Goal: Transaction & Acquisition: Book appointment/travel/reservation

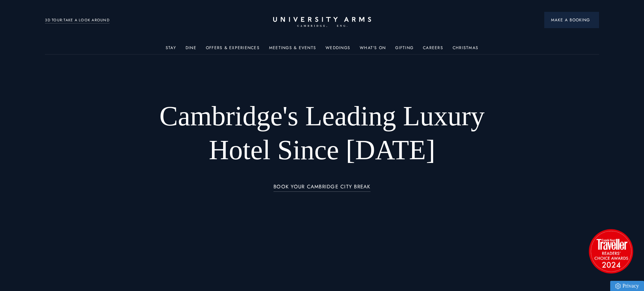
click at [569, 18] on span "Make a Booking" at bounding box center [571, 20] width 41 height 6
click at [167, 46] on ul "Stay Rooms Suites From £459/night Superior Rooms From £249/night Classic Rooms …" at bounding box center [322, 48] width 554 height 14
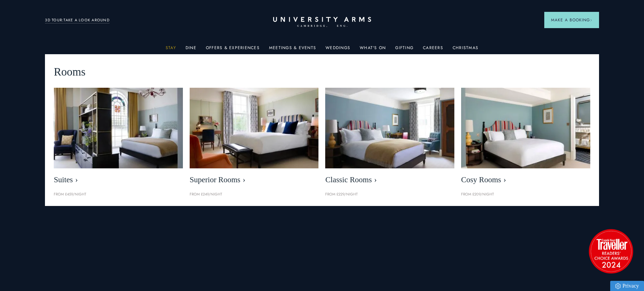
click at [171, 47] on link "Stay" at bounding box center [171, 49] width 10 height 9
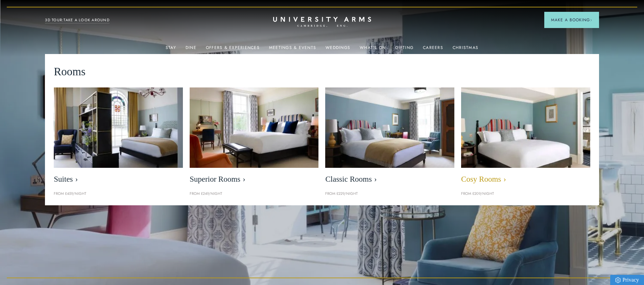
click at [507, 143] on img at bounding box center [526, 128] width 148 height 93
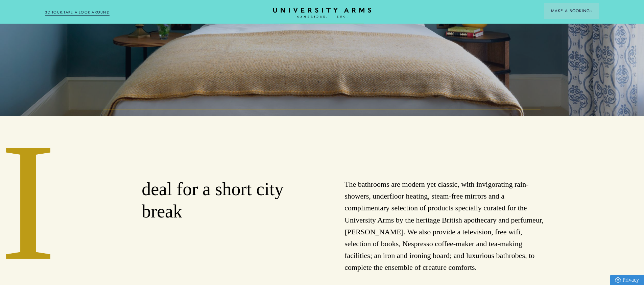
scroll to position [68, 0]
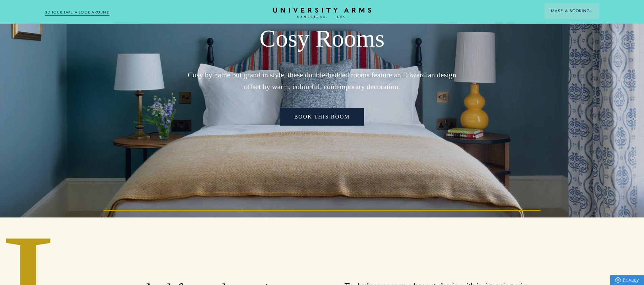
click at [322, 116] on link "Book This Room" at bounding box center [322, 117] width 84 height 18
